Goal: Transaction & Acquisition: Obtain resource

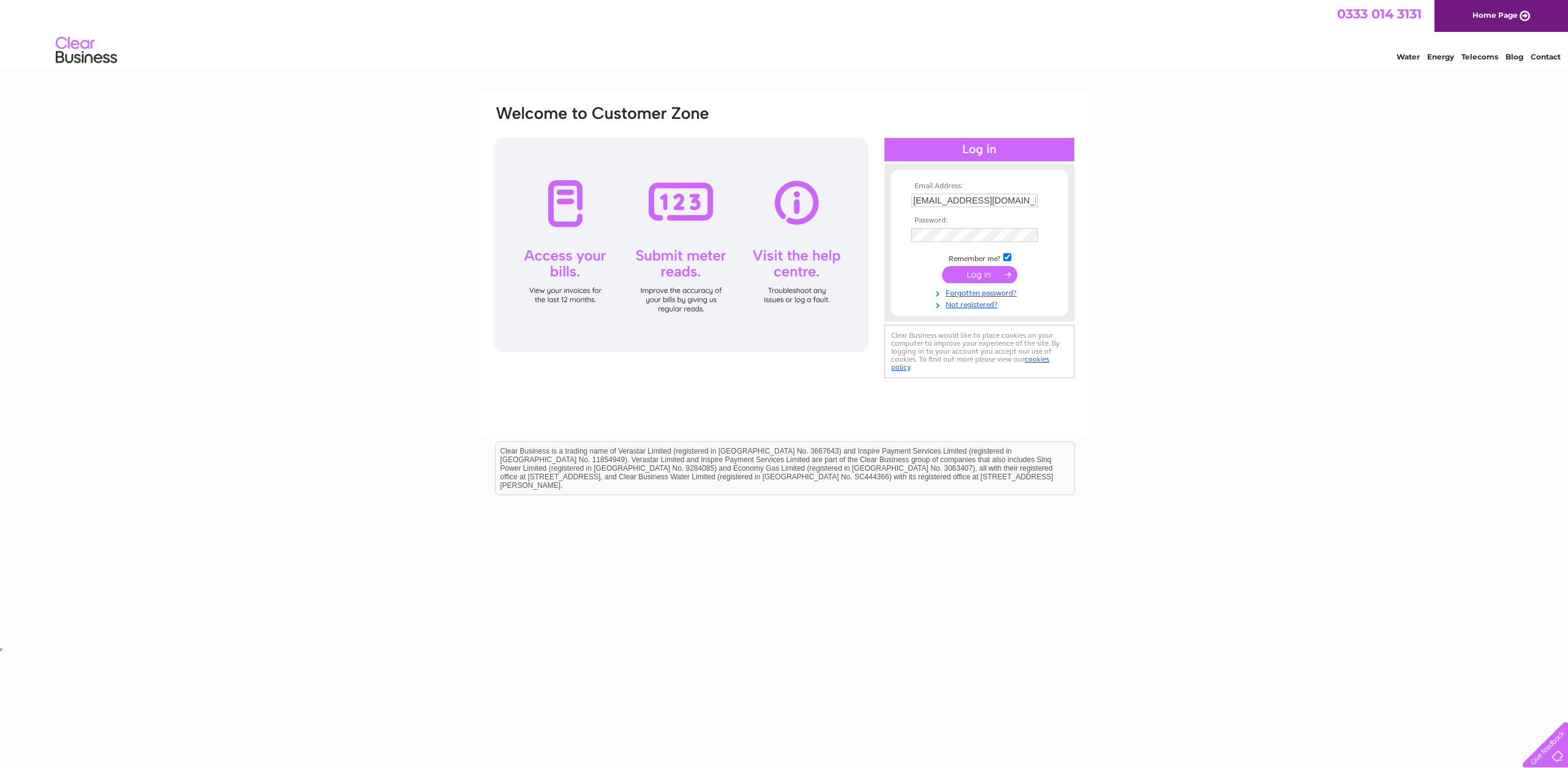
click at [990, 276] on input "submit" at bounding box center [979, 275] width 75 height 18
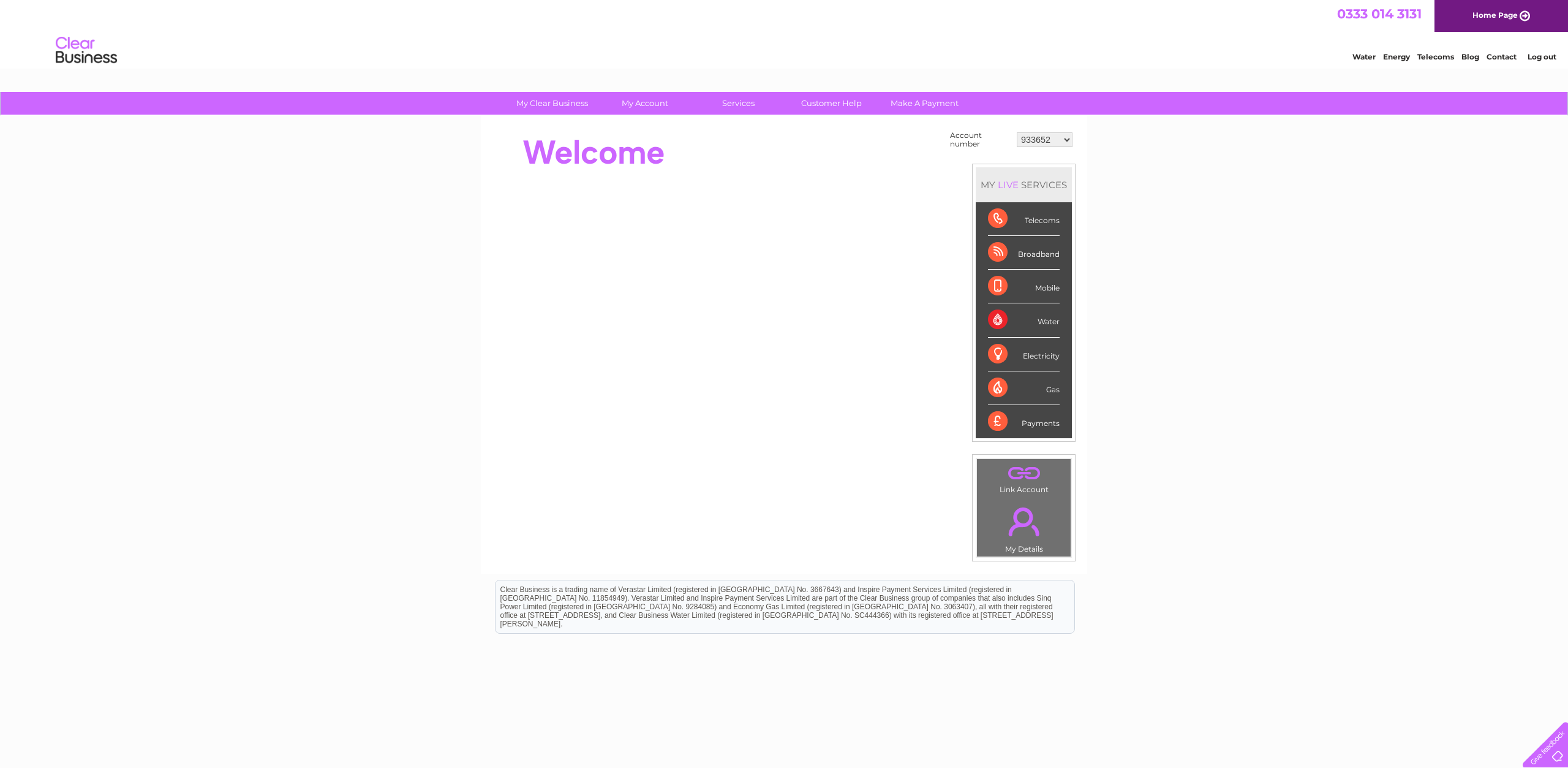
click at [1044, 131] on td "933652 30269446 30270907" at bounding box center [1044, 140] width 62 height 23
click at [1017, 132] on select "933652 30269446 30270907" at bounding box center [1044, 139] width 56 height 15
click option "933652" at bounding box center [0, 0] width 0 height 0
click at [1017, 132] on select "933652 30269446 30270907" at bounding box center [1044, 139] width 56 height 15
click at [1065, 136] on select "933652 30269446 30270907" at bounding box center [1044, 139] width 56 height 15
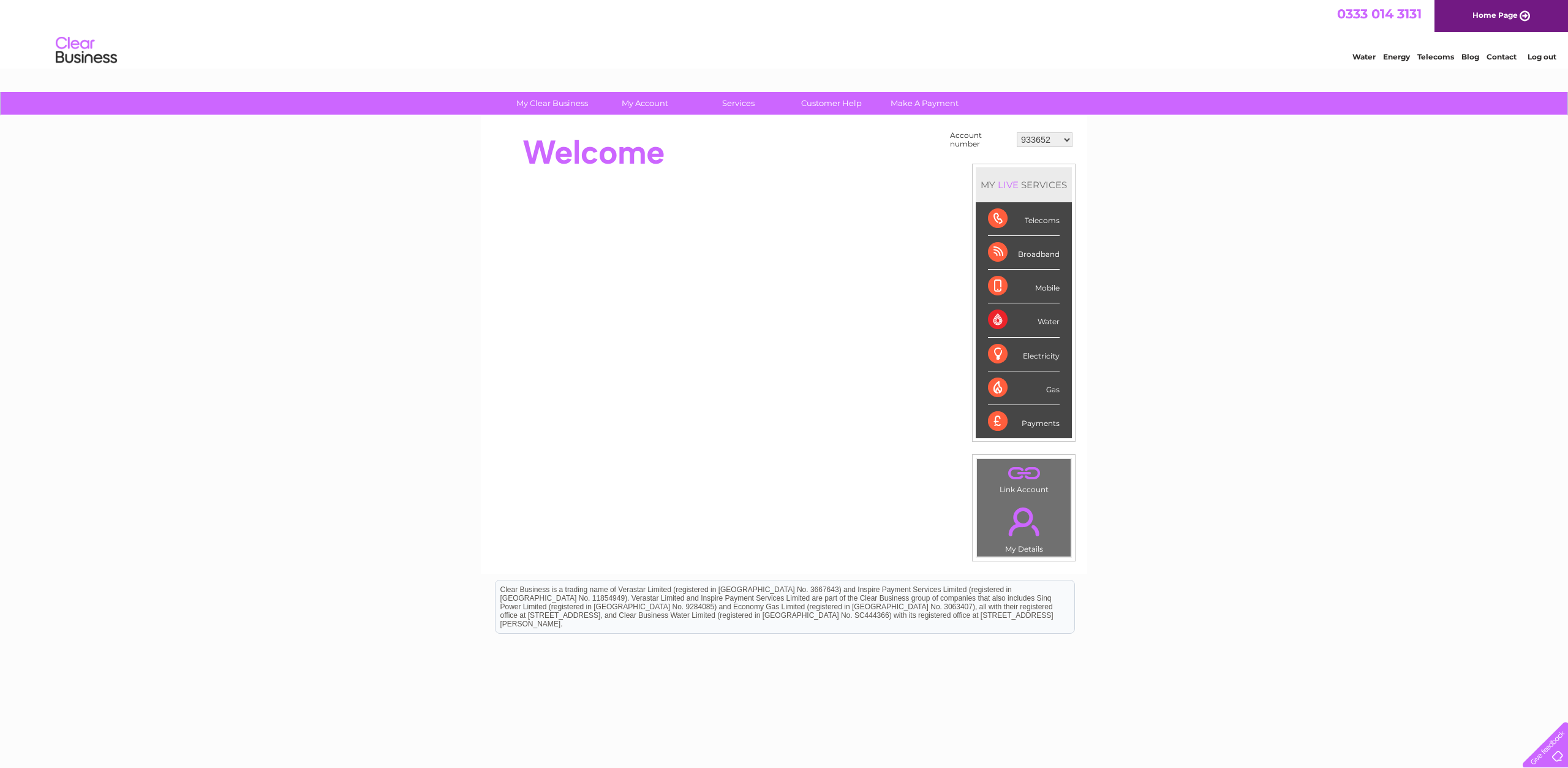
click at [1017, 132] on select "933652 30269446 30270907" at bounding box center [1044, 139] width 56 height 15
click at [1057, 142] on select "933652 30269446 30270907" at bounding box center [1044, 139] width 56 height 15
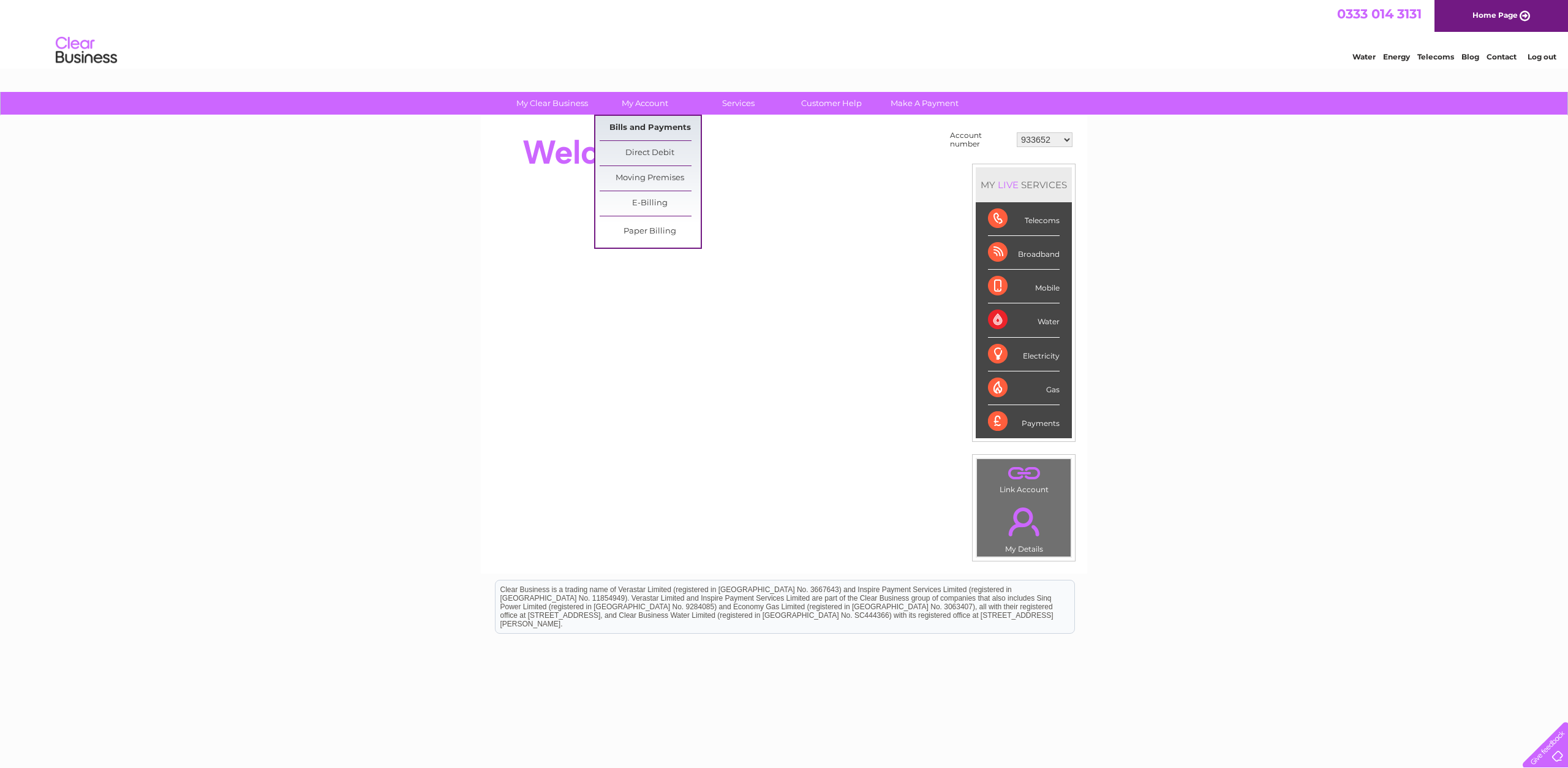
click at [660, 125] on link "Bills and Payments" at bounding box center [650, 128] width 101 height 24
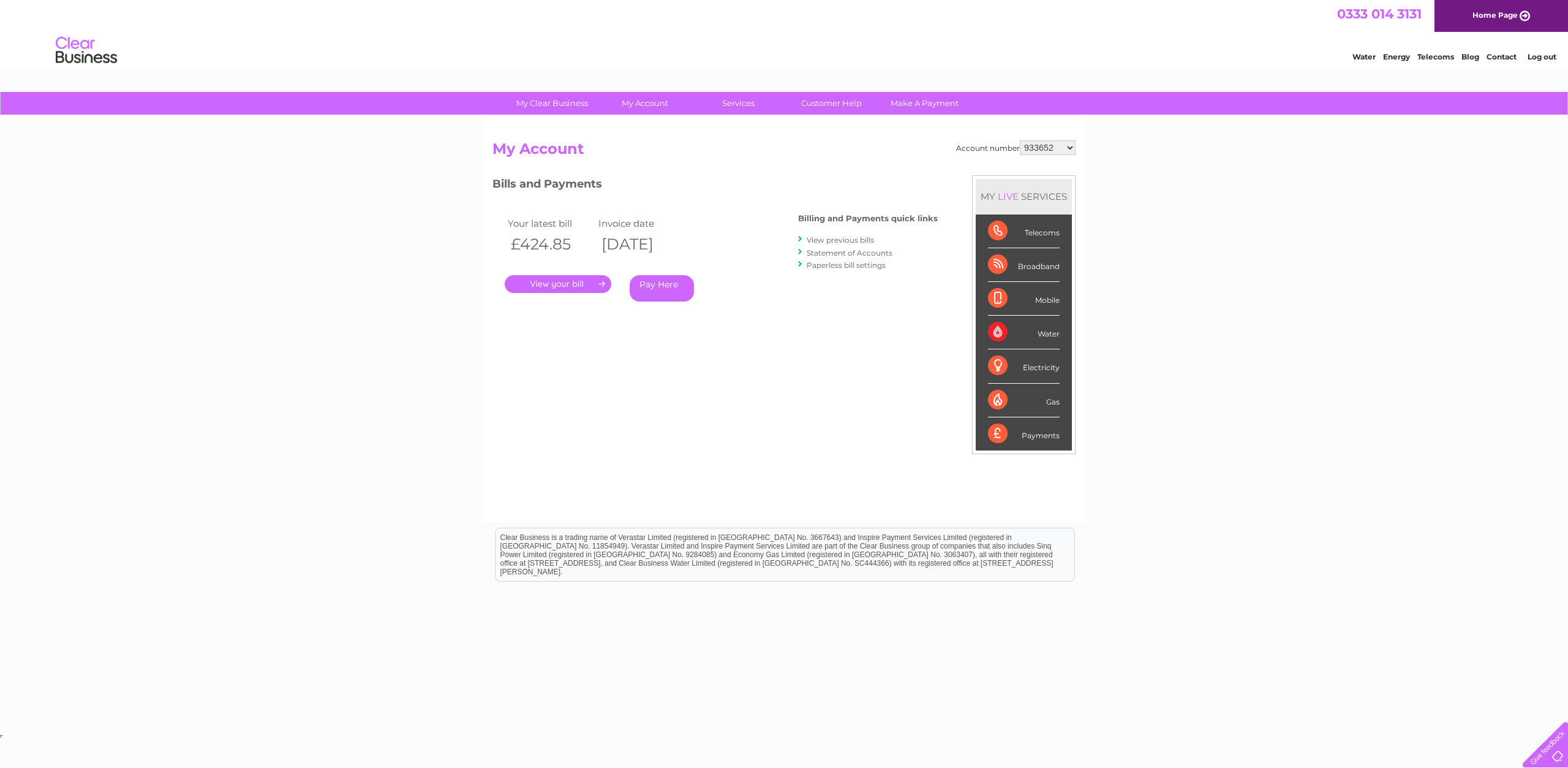
click at [548, 286] on link "." at bounding box center [558, 284] width 106 height 18
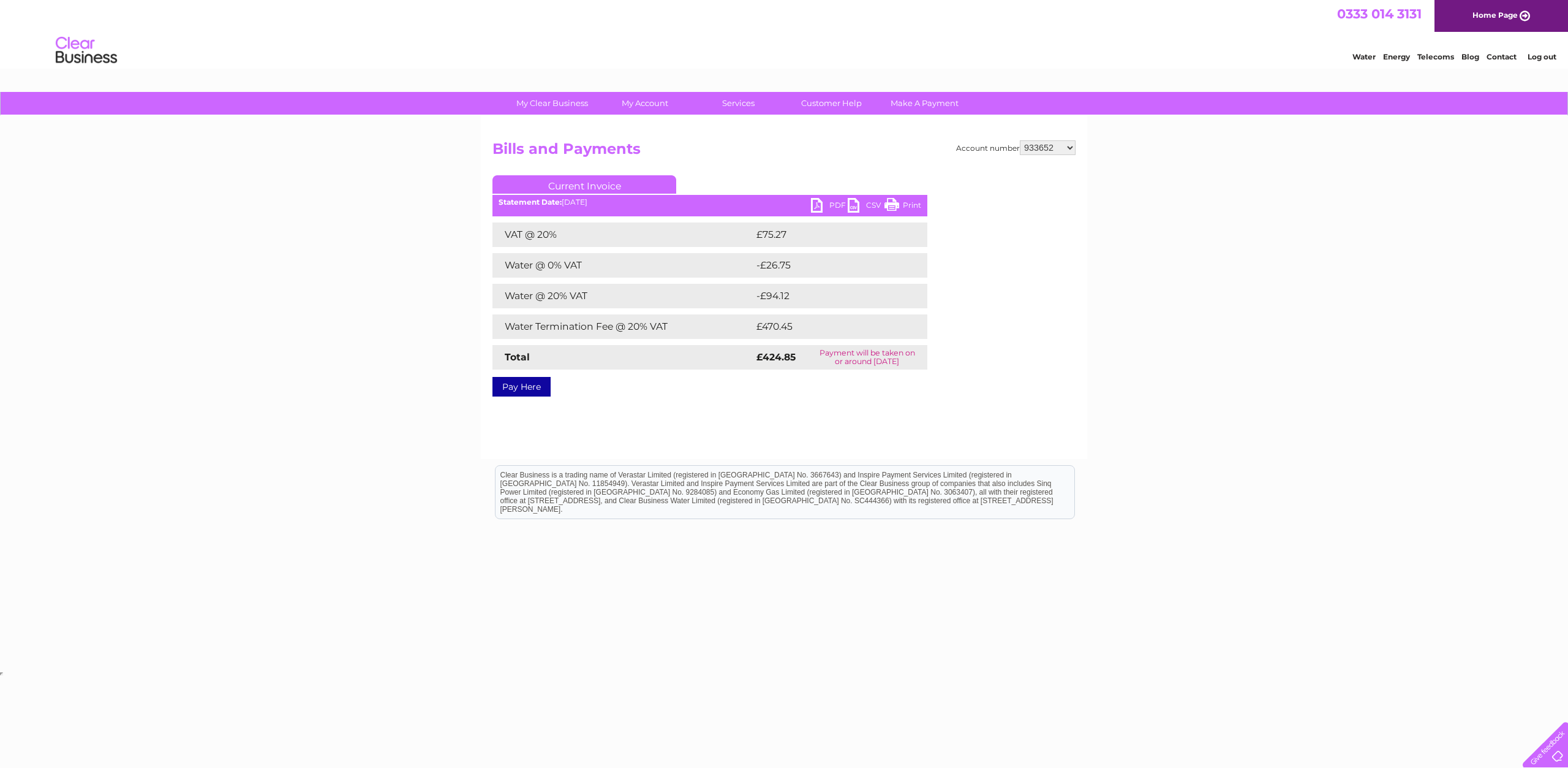
click at [828, 213] on link "PDF" at bounding box center [829, 207] width 37 height 18
click at [910, 211] on link "Print" at bounding box center [903, 207] width 37 height 18
click at [829, 203] on link "PDF" at bounding box center [829, 207] width 37 height 18
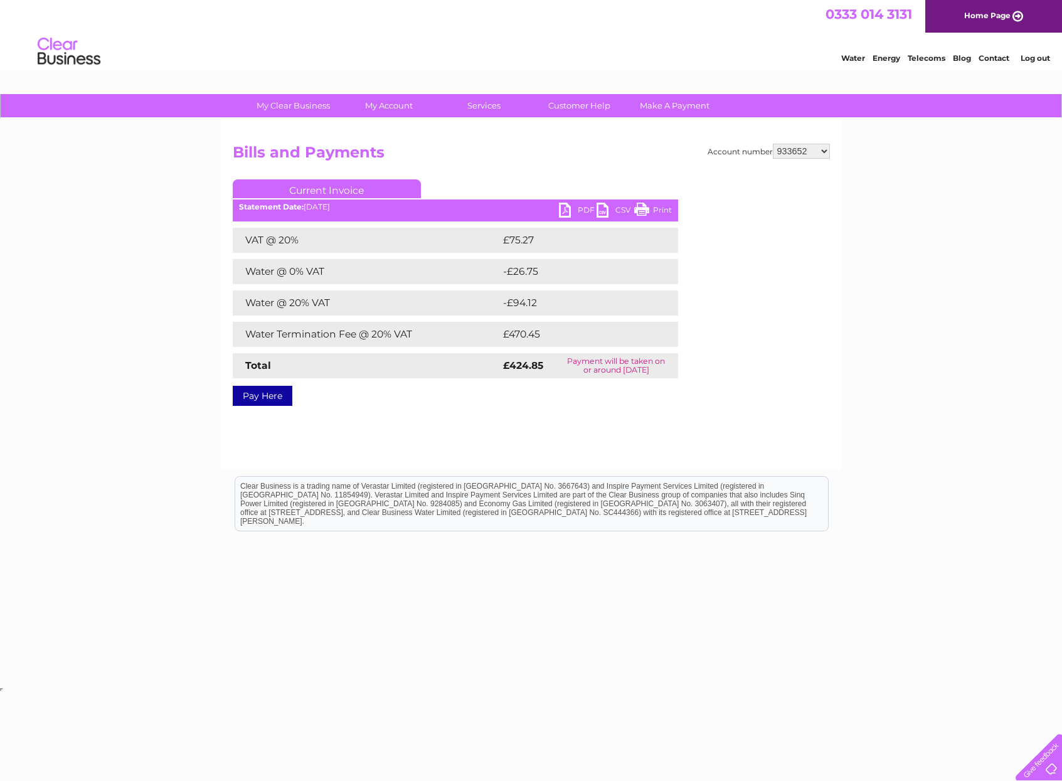
click at [773, 144] on select "933652 30269446 30270907" at bounding box center [801, 151] width 57 height 15
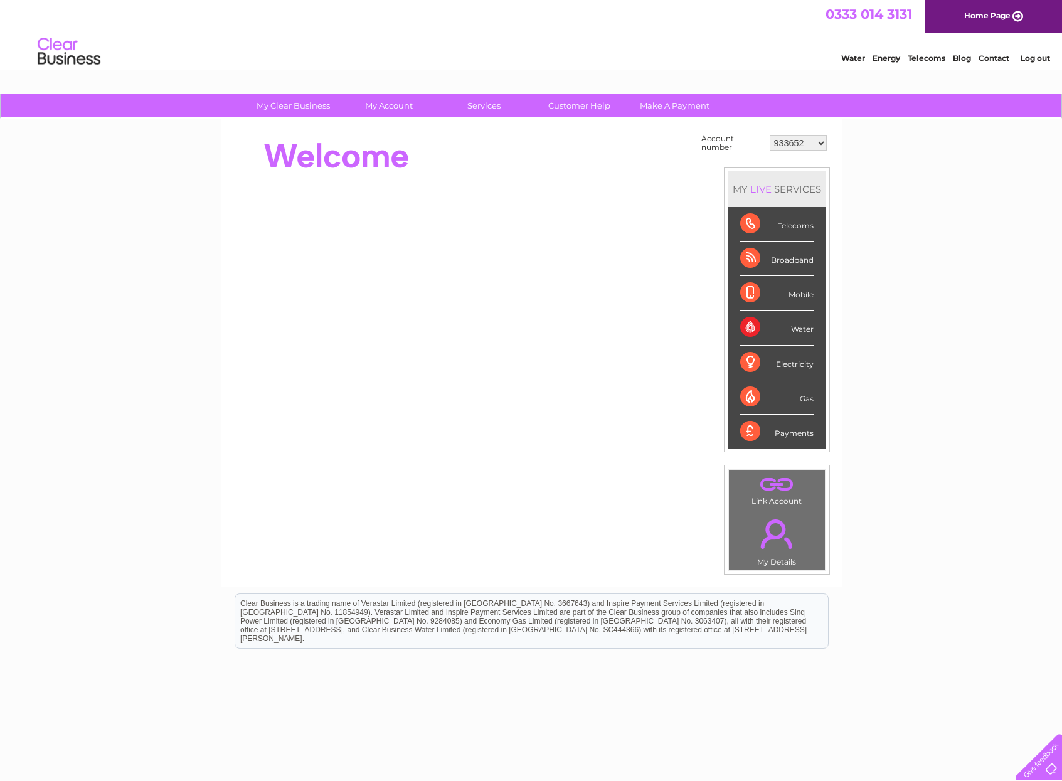
click at [769, 135] on select "933652 30269446 30270907" at bounding box center [797, 142] width 57 height 15
select select "30269446"
click option "30269446" at bounding box center [0, 0] width 0 height 0
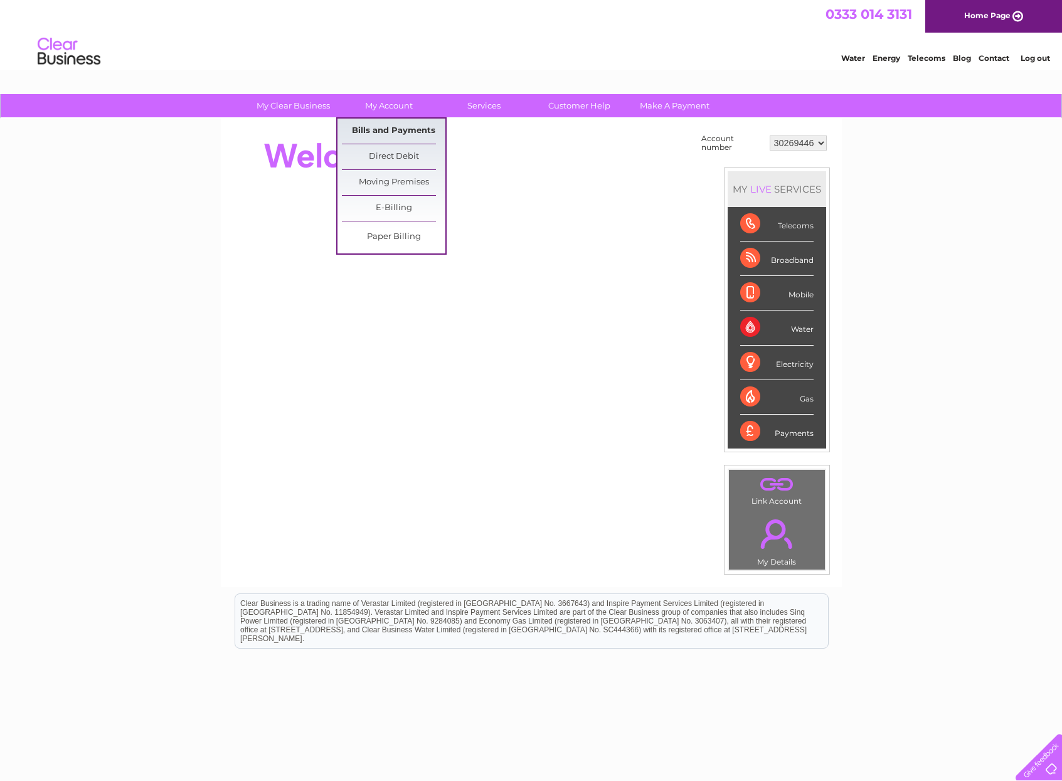
click at [393, 129] on link "Bills and Payments" at bounding box center [393, 131] width 103 height 25
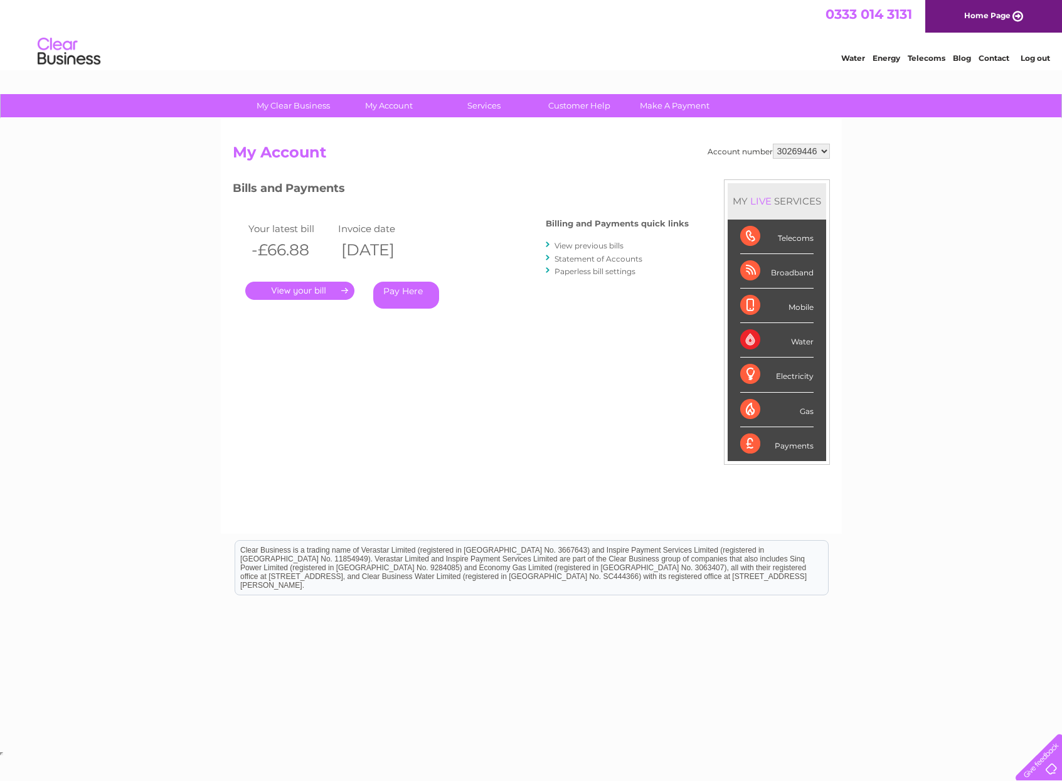
click at [320, 293] on link "." at bounding box center [299, 291] width 109 height 18
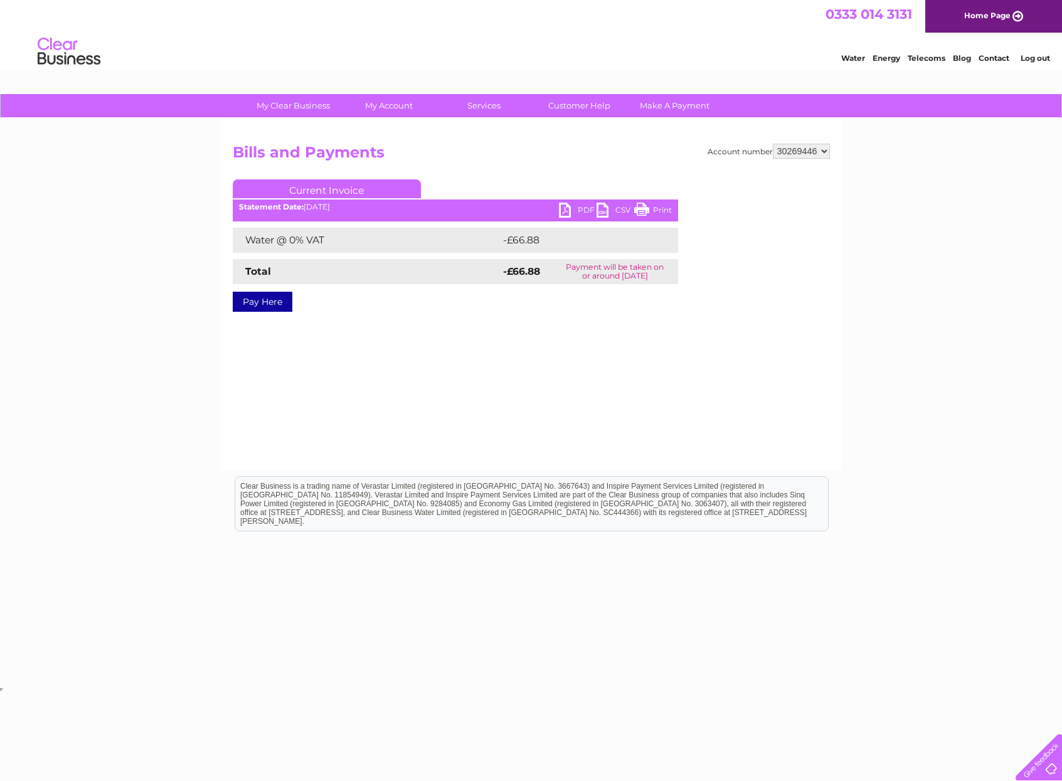
click at [567, 204] on link "PDF" at bounding box center [578, 212] width 38 height 18
